Goal: Task Accomplishment & Management: Manage account settings

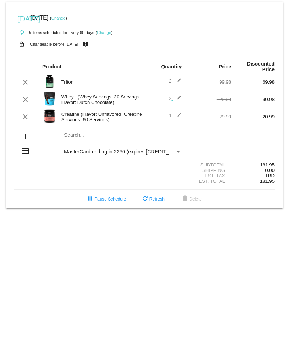
click at [65, 18] on link "Change" at bounding box center [58, 18] width 14 height 4
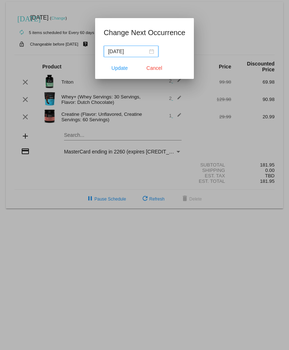
click at [151, 51] on div "[DATE]" at bounding box center [131, 51] width 46 height 8
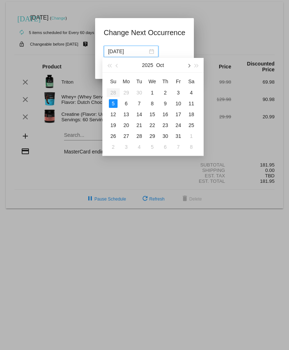
click at [190, 65] on span "button" at bounding box center [189, 66] width 4 height 4
click at [176, 116] on div "19" at bounding box center [178, 114] width 9 height 9
type input "[DATE]"
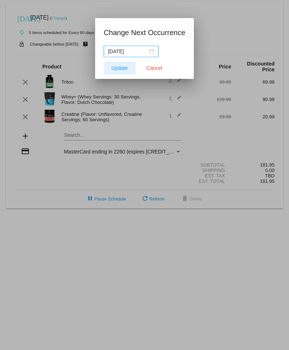
click at [120, 69] on span "Update" at bounding box center [119, 68] width 16 height 6
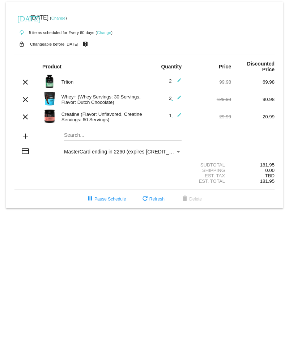
click at [65, 19] on link "Change" at bounding box center [58, 18] width 14 height 4
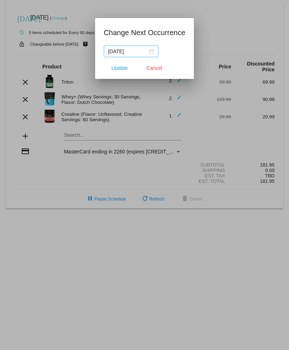
click at [150, 51] on div "[DATE]" at bounding box center [131, 51] width 46 height 8
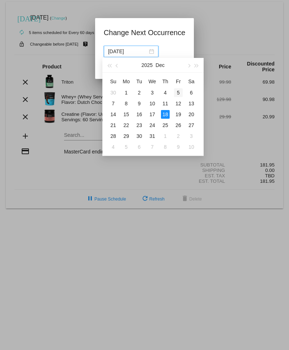
click at [180, 92] on div "5" at bounding box center [178, 92] width 9 height 9
type input "[DATE]"
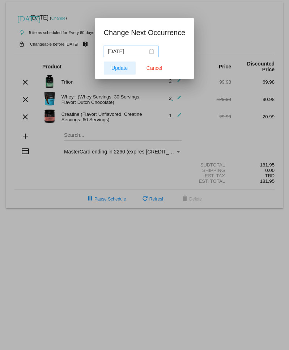
click at [122, 68] on span "Update" at bounding box center [119, 68] width 16 height 6
